Goal: Task Accomplishment & Management: Use online tool/utility

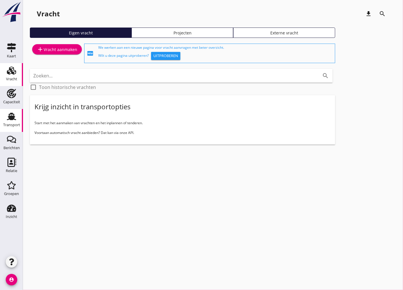
click at [15, 124] on div "Transport" at bounding box center [11, 125] width 17 height 4
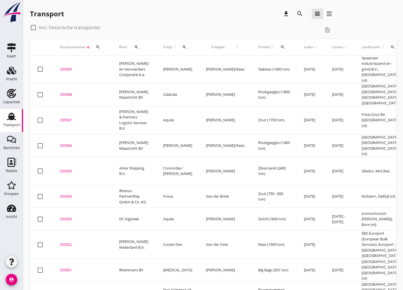
click at [135, 49] on icon "search" at bounding box center [136, 47] width 5 height 5
click at [139, 64] on input "Zoeken op opdrachtgever..." at bounding box center [162, 63] width 60 height 9
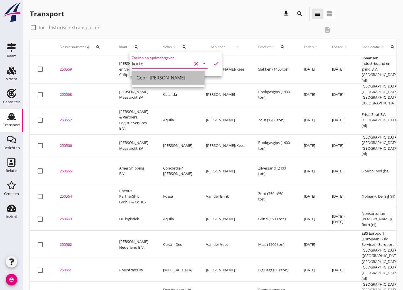
click at [144, 73] on div "Gebr. [PERSON_NAME]" at bounding box center [167, 78] width 63 height 14
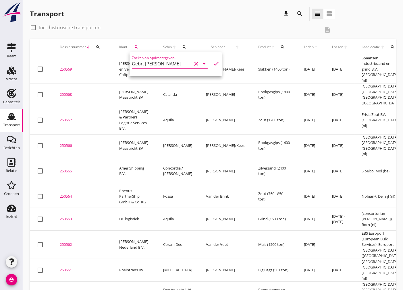
type input "Gebr. [PERSON_NAME]"
click at [216, 62] on icon "check" at bounding box center [216, 63] width 7 height 7
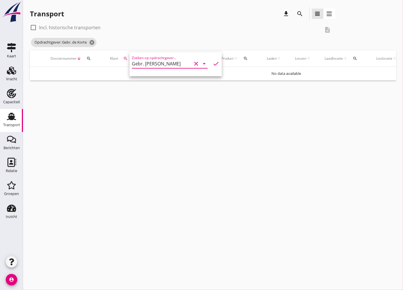
click at [34, 24] on div at bounding box center [33, 28] width 10 height 10
checkbox input "true"
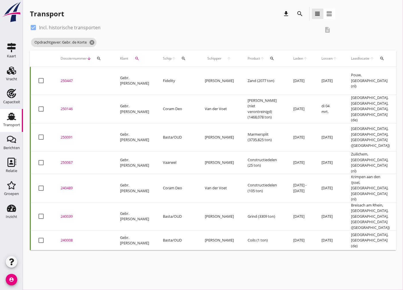
click at [70, 78] on div "250447" at bounding box center [84, 81] width 46 height 6
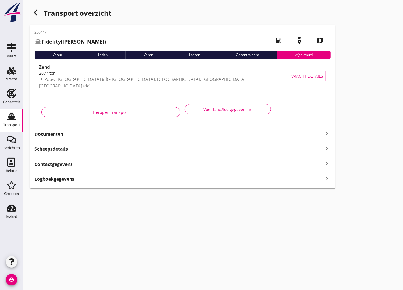
click at [72, 138] on div "250447 Fidelity ([PERSON_NAME]) local_gas_station emergency_share map Varen Lad…" at bounding box center [182, 106] width 305 height 163
click at [59, 138] on div "250447 Fidelity ([PERSON_NAME]) local_gas_station emergency_share map Varen Lad…" at bounding box center [182, 106] width 305 height 163
click at [61, 136] on strong "Documenten" at bounding box center [178, 134] width 289 height 7
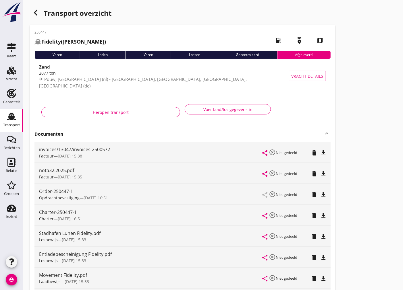
scroll to position [32, 0]
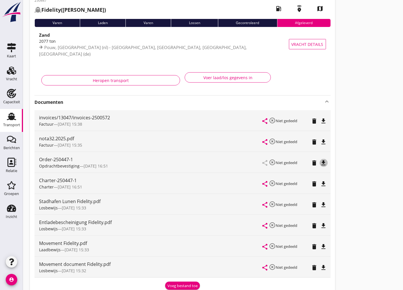
click at [325, 160] on icon "file_download" at bounding box center [323, 163] width 7 height 7
